Goal: Task Accomplishment & Management: Complete application form

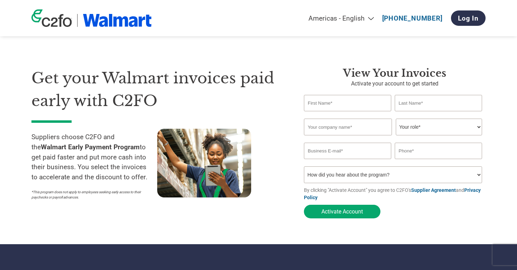
click at [325, 108] on input "text" at bounding box center [347, 103] width 87 height 16
type input "R"
type input "Robert"
type input "Heckel"
type input "Computer Visionaries, LLC"
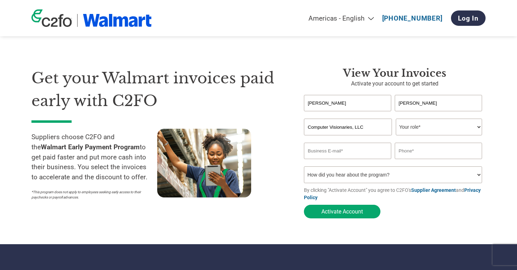
click at [414, 127] on select "Your role* CFO Controller Credit Manager Finance Director Treasurer CEO Preside…" at bounding box center [439, 127] width 86 height 17
select select "CEO"
click at [357, 153] on input "email" at bounding box center [347, 151] width 87 height 16
type input "bob@computervisionaries.ai"
click at [414, 153] on input "text" at bounding box center [437, 151] width 87 height 16
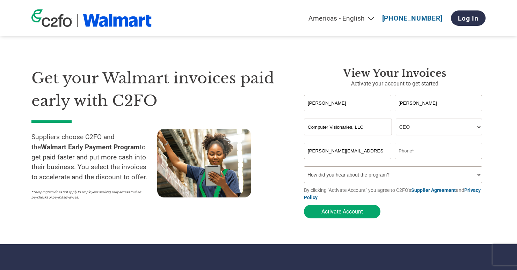
type input "(214) 923-2733"
click at [384, 175] on select "How did you hear about the program? Received a letter Email Social Media Online…" at bounding box center [393, 175] width 178 height 17
select select "Family/Friend/Acquaintance"
click at [341, 217] on button "Activate Account" at bounding box center [342, 212] width 76 height 14
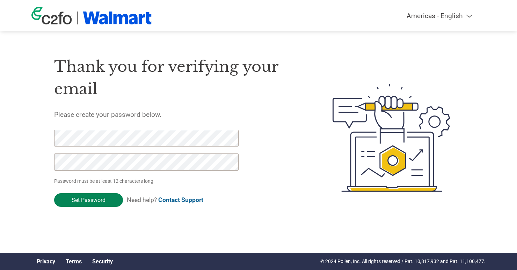
click at [94, 197] on input "Set Password" at bounding box center [88, 200] width 69 height 14
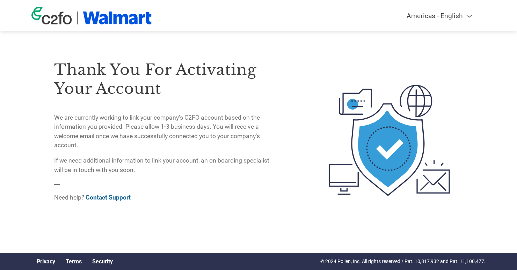
click at [54, 15] on img at bounding box center [51, 15] width 40 height 17
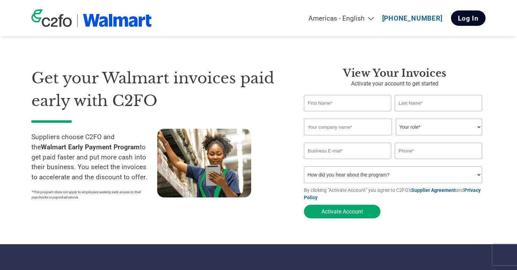
click at [466, 21] on link "Log In" at bounding box center [468, 17] width 35 height 15
